Goal: Obtain resource: Obtain resource

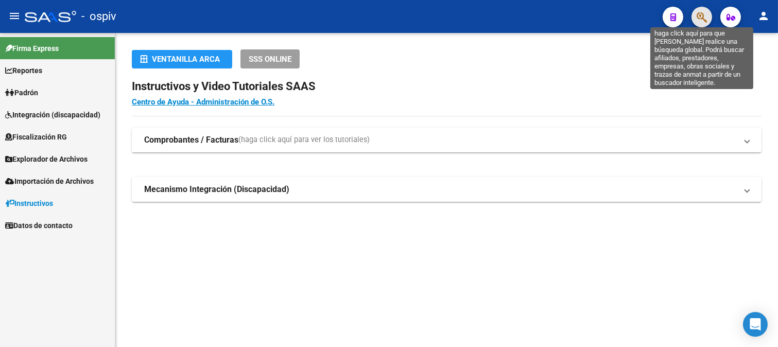
click at [706, 15] on icon "button" at bounding box center [701, 17] width 10 height 12
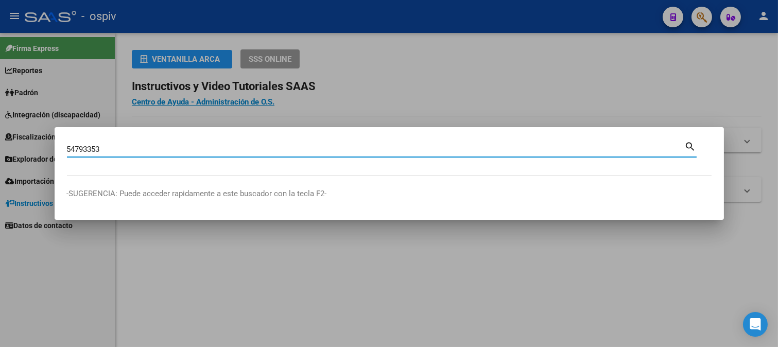
type input "54793353"
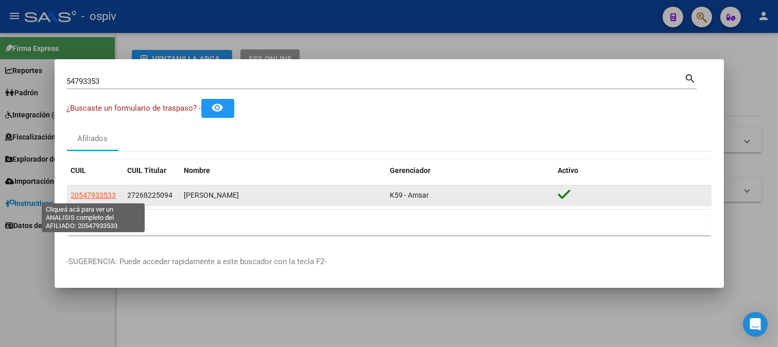
click at [93, 192] on span "20547933533" at bounding box center [93, 195] width 45 height 8
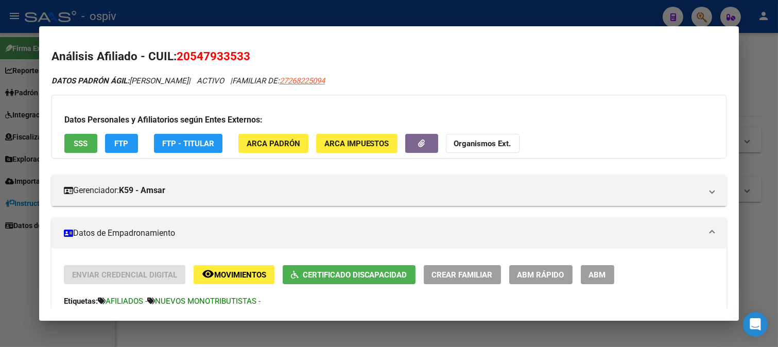
click at [358, 276] on span "Certificado Discapacidad" at bounding box center [355, 274] width 104 height 9
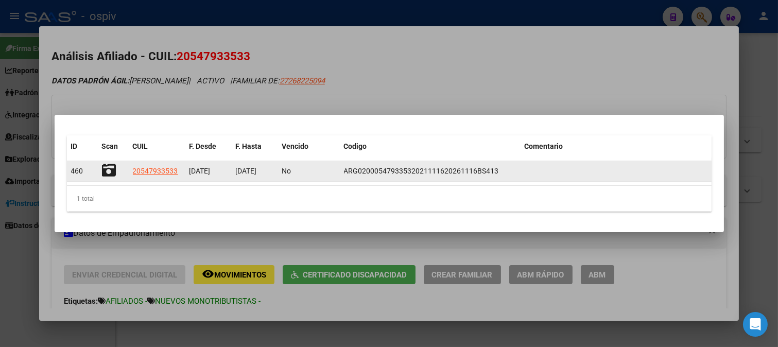
click at [107, 170] on icon at bounding box center [109, 170] width 14 height 14
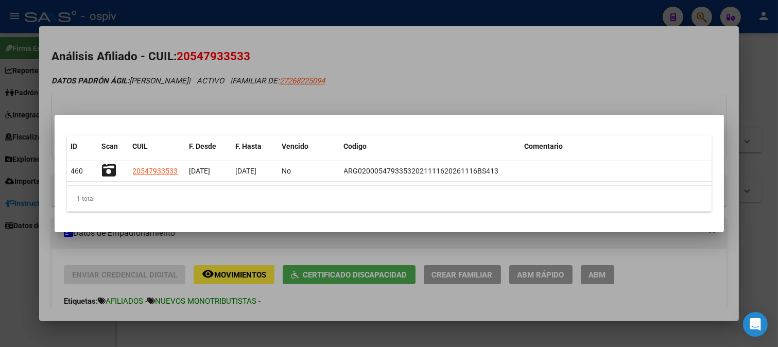
click at [643, 51] on div at bounding box center [389, 173] width 778 height 347
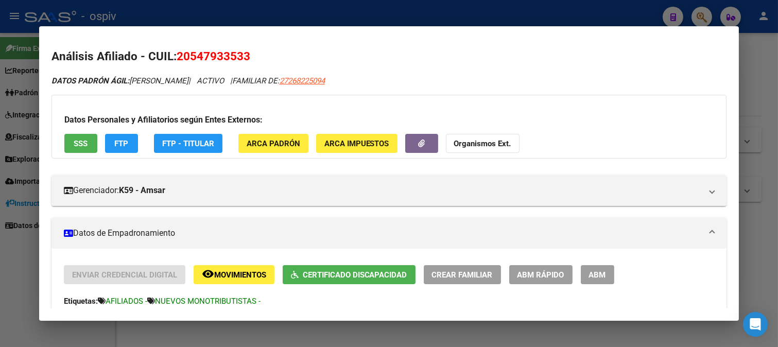
click at [702, 16] on div at bounding box center [389, 173] width 778 height 347
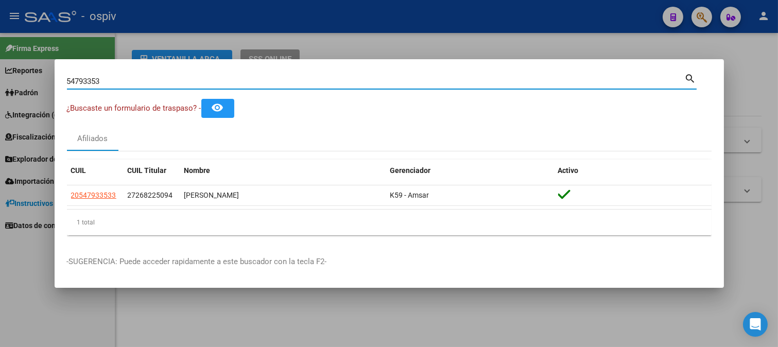
drag, startPoint x: 115, startPoint y: 79, endPoint x: 1, endPoint y: 81, distance: 114.8
click at [1, 81] on div "54793353 Buscar (apellido, dni, cuil, nro traspaso, cuit, obra social) search ¿…" at bounding box center [389, 173] width 778 height 347
type input "48317934"
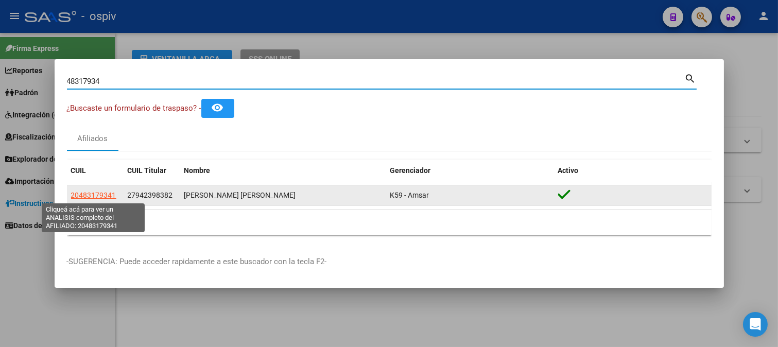
click at [106, 196] on span "20483179341" at bounding box center [93, 195] width 45 height 8
type textarea "20483179341"
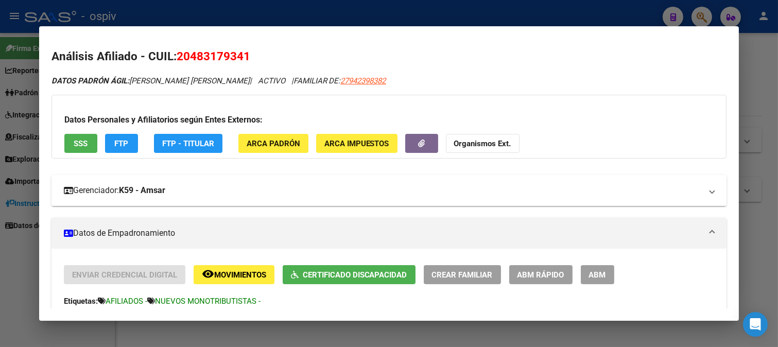
scroll to position [57, 0]
